Goal: Find specific page/section: Find specific page/section

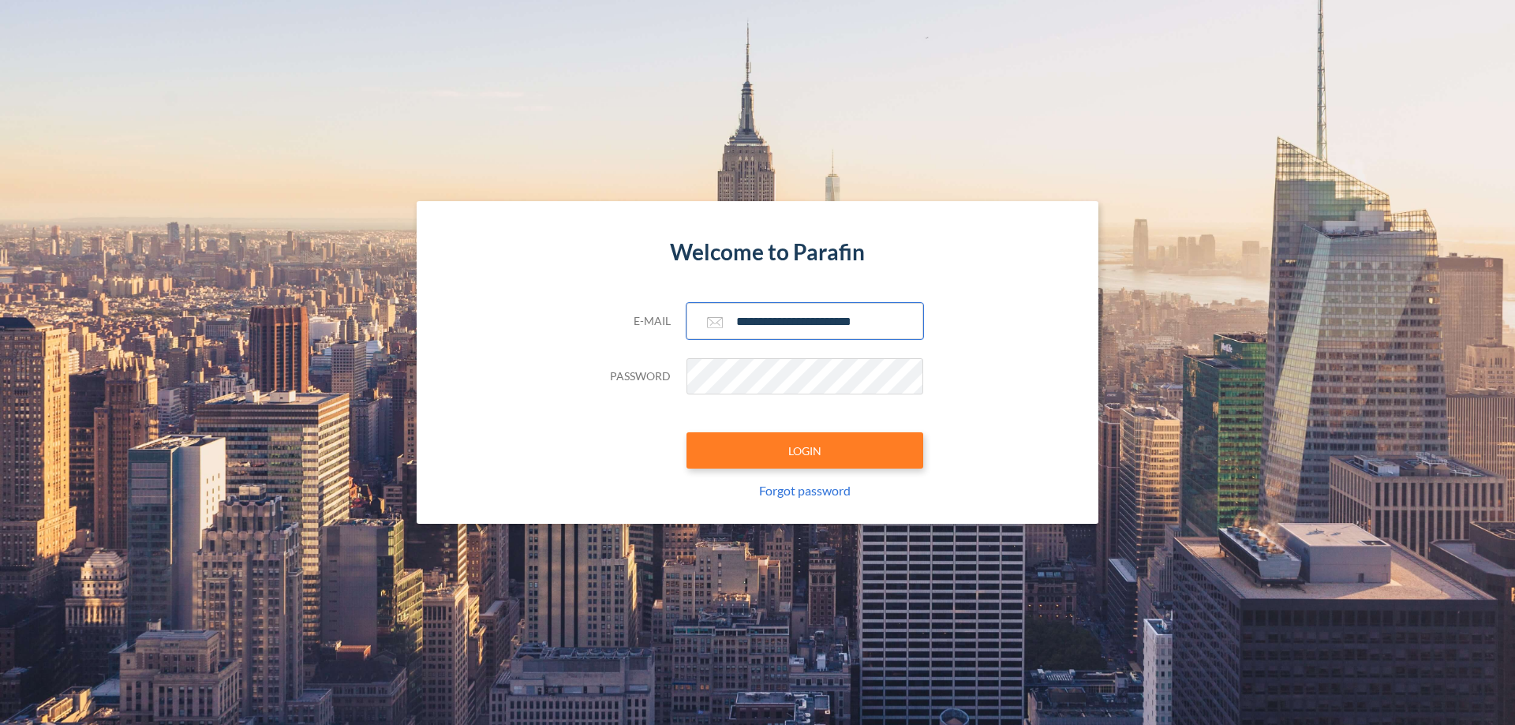
type input "**********"
click at [805, 451] on button "LOGIN" at bounding box center [804, 450] width 237 height 36
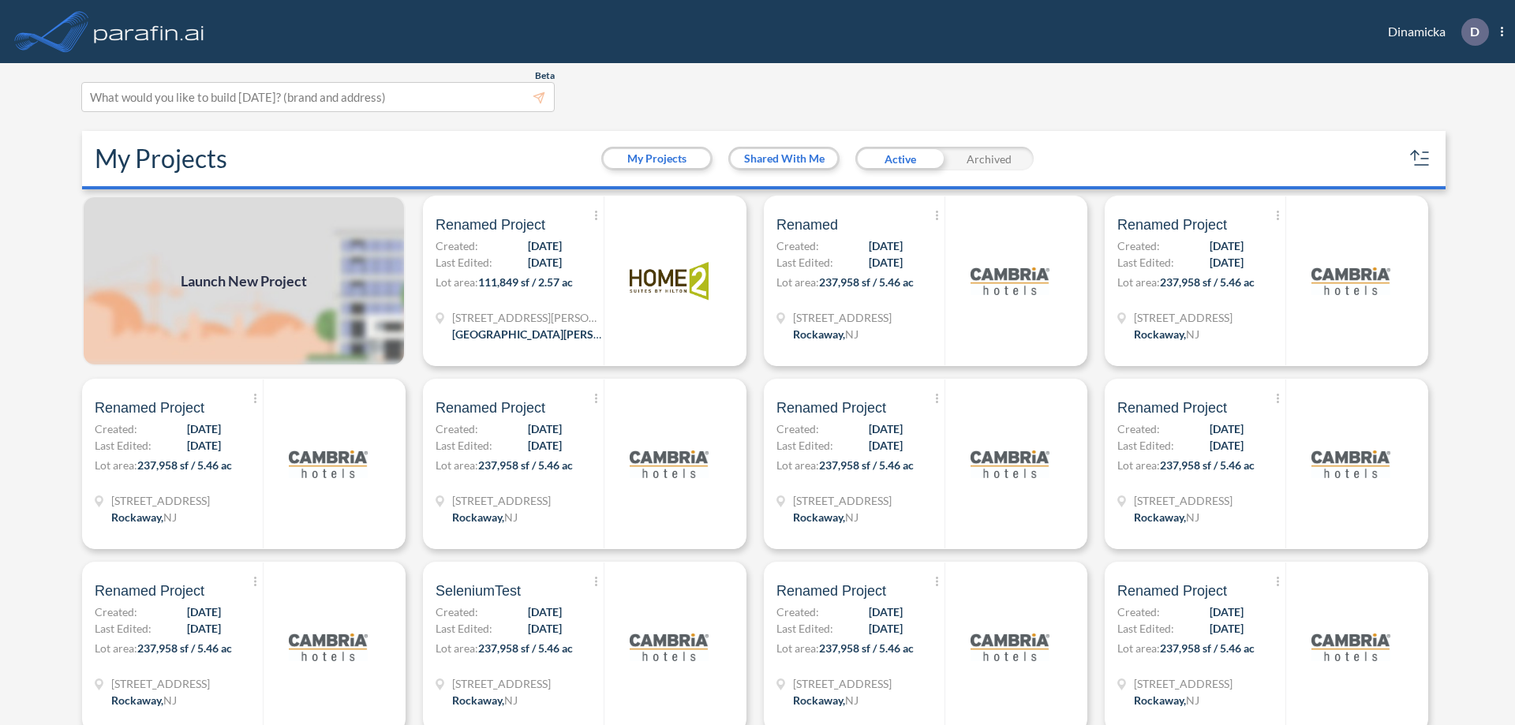
scroll to position [4, 0]
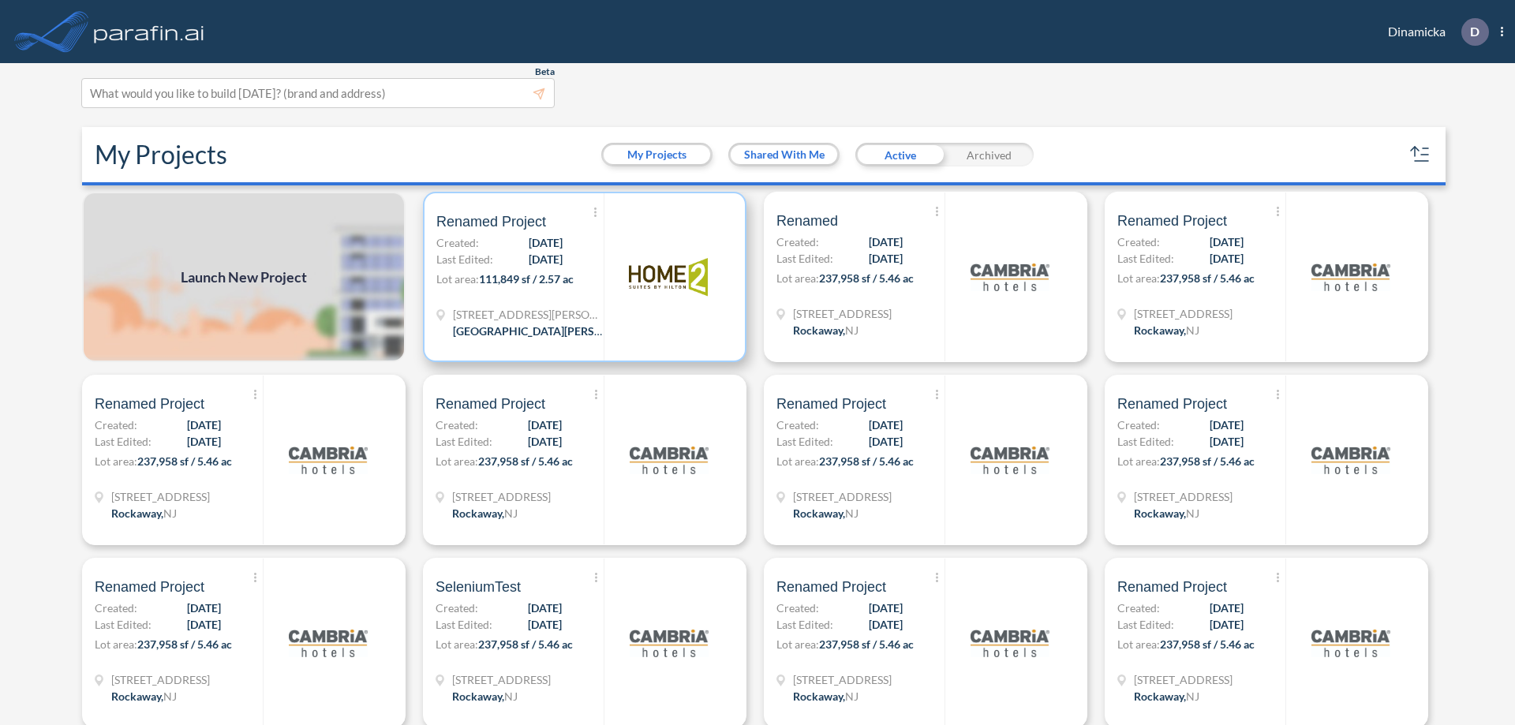
click at [582, 277] on p "Lot area: 111,849 sf / 2.57 ac" at bounding box center [519, 282] width 167 height 23
